Goal: Task Accomplishment & Management: Manage account settings

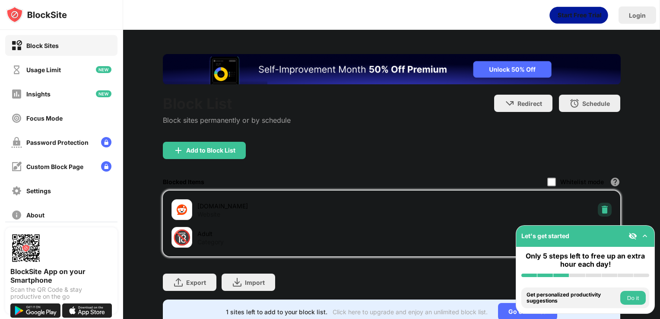
click at [601, 206] on img at bounding box center [605, 209] width 9 height 9
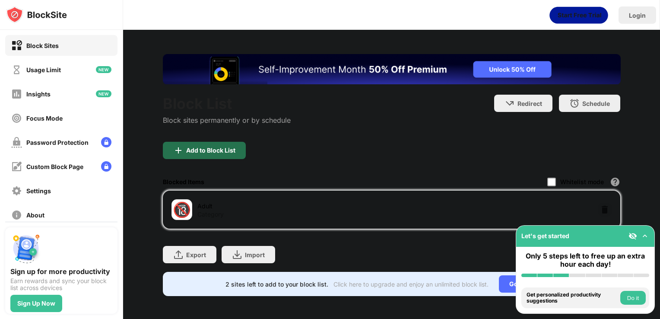
click at [233, 150] on div "Add to Block List" at bounding box center [210, 150] width 49 height 7
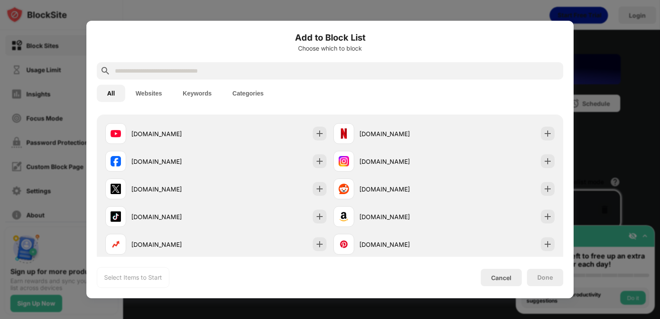
scroll to position [145, 0]
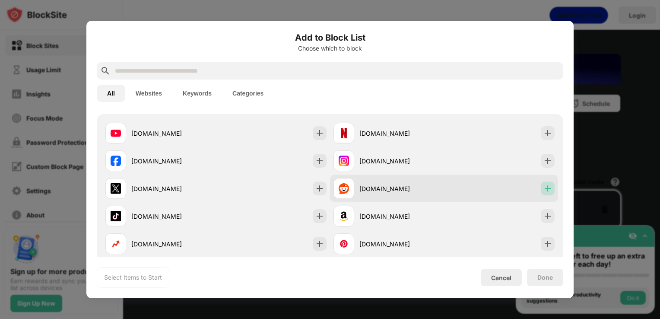
click at [545, 185] on img at bounding box center [548, 188] width 9 height 9
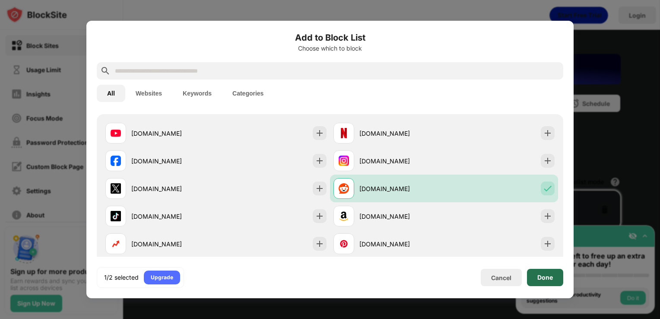
click at [541, 272] on div "Done" at bounding box center [545, 277] width 36 height 17
